Goal: Subscribe to service/newsletter

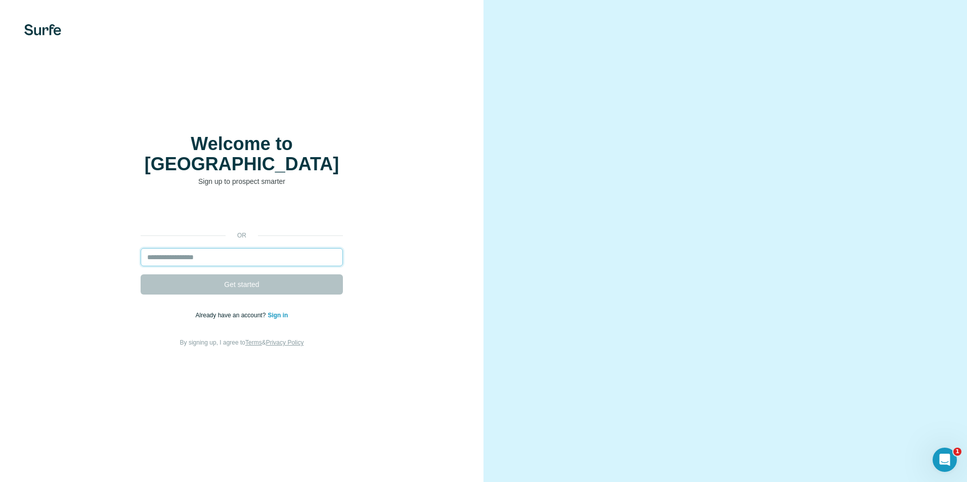
drag, startPoint x: 0, startPoint y: 0, endPoint x: 313, endPoint y: 246, distance: 398.3
click at [313, 248] on input "email" at bounding box center [242, 257] width 202 height 18
type input "**********"
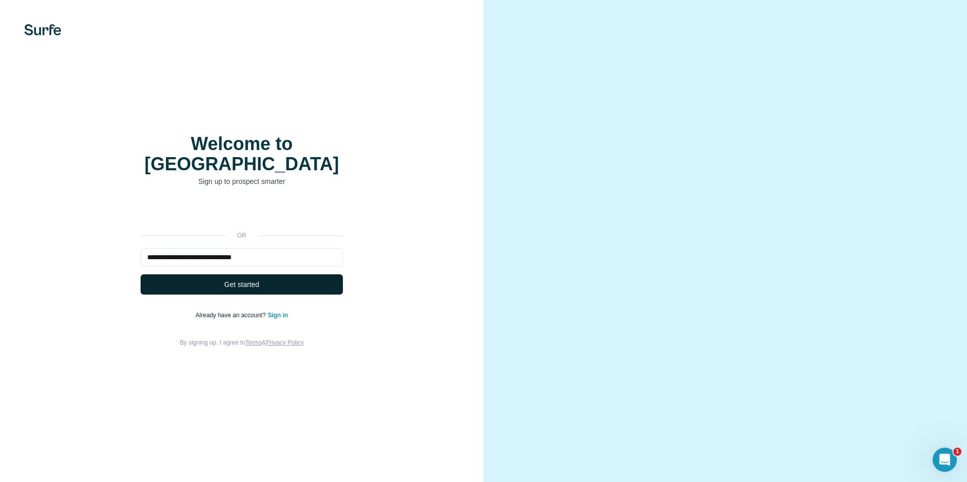
click at [266, 279] on button "Get started" at bounding box center [242, 285] width 202 height 20
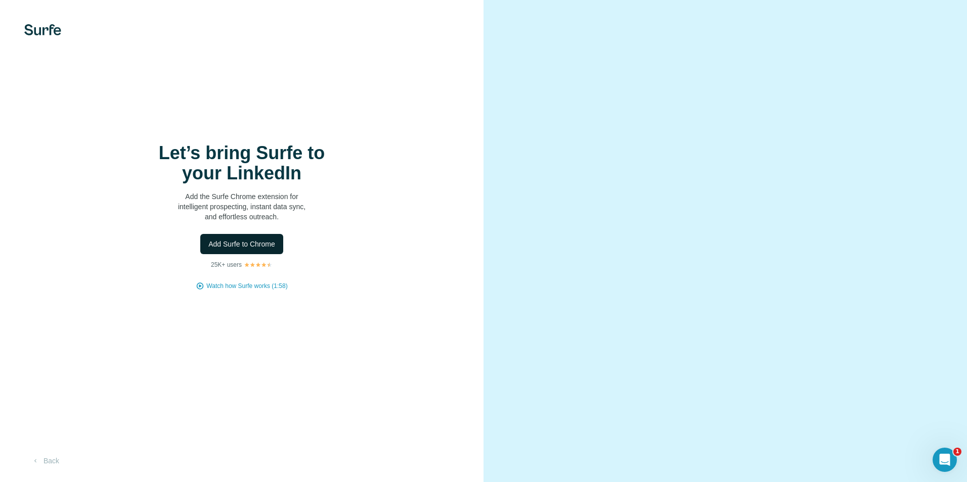
click at [253, 241] on span "Add Surfe to Chrome" at bounding box center [241, 244] width 67 height 10
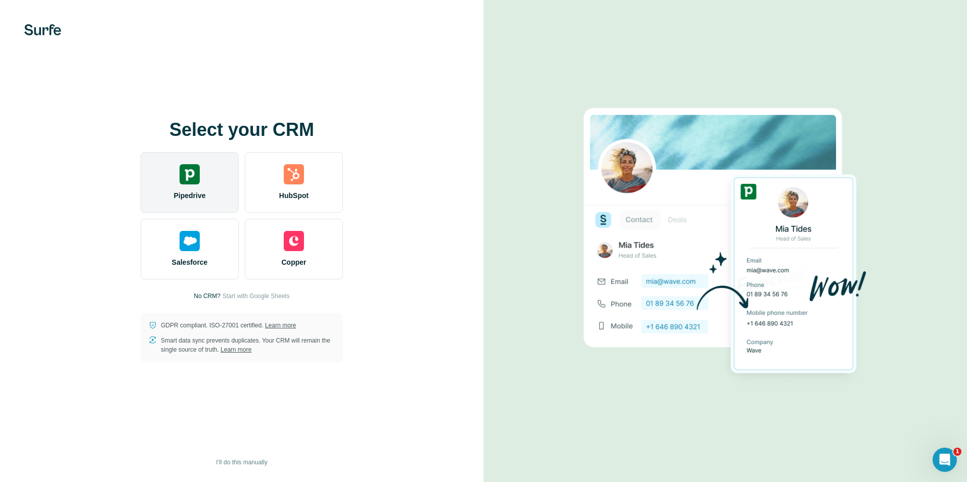
click at [194, 188] on div "Pipedrive" at bounding box center [190, 182] width 98 height 61
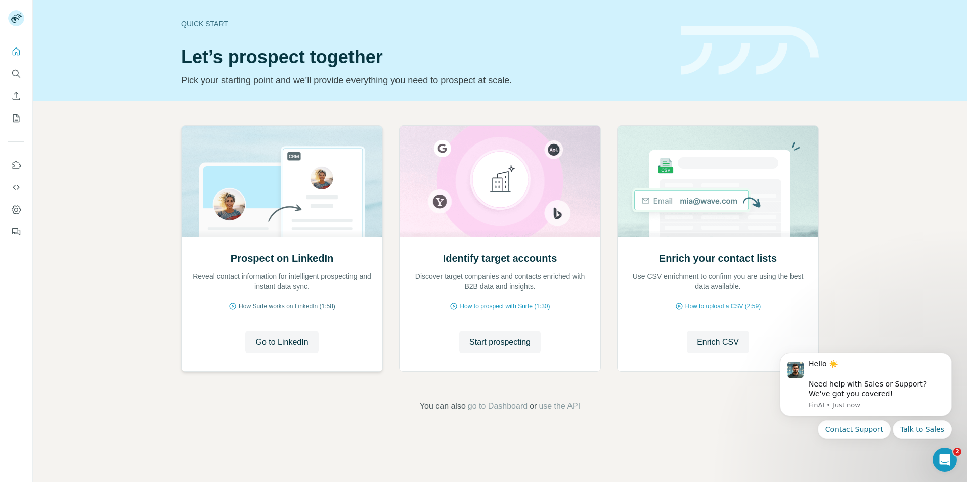
click at [296, 310] on span "How Surfe works on LinkedIn (1:58)" at bounding box center [287, 306] width 97 height 9
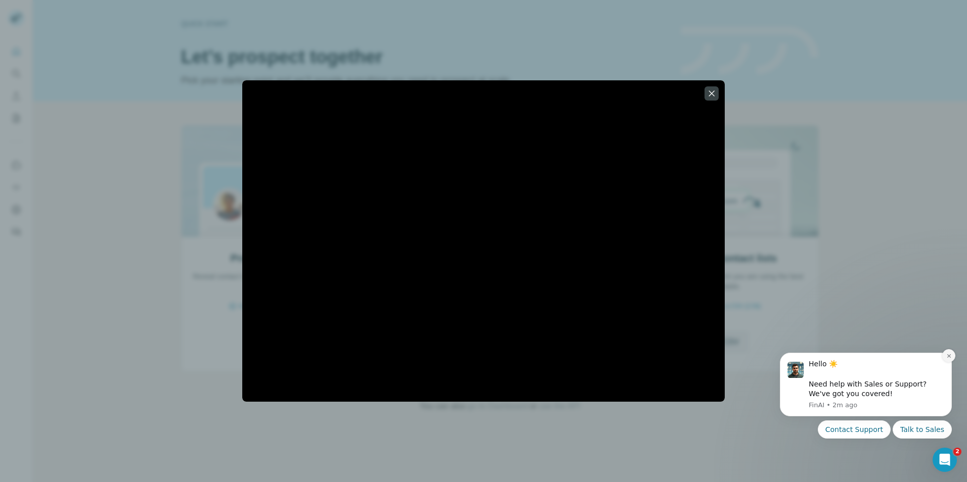
click at [949, 356] on icon "Dismiss notification" at bounding box center [949, 356] width 4 height 4
